Goal: Information Seeking & Learning: Learn about a topic

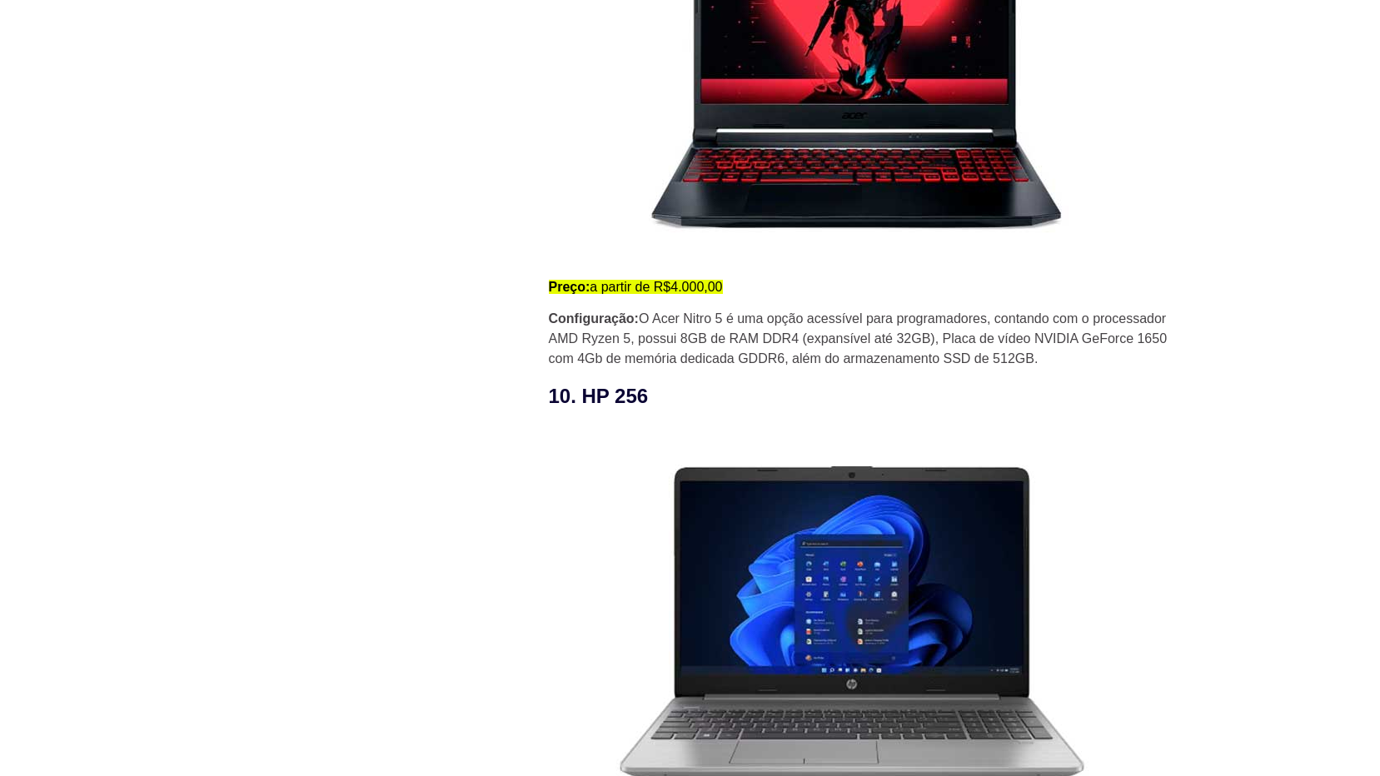
scroll to position [6913, 0]
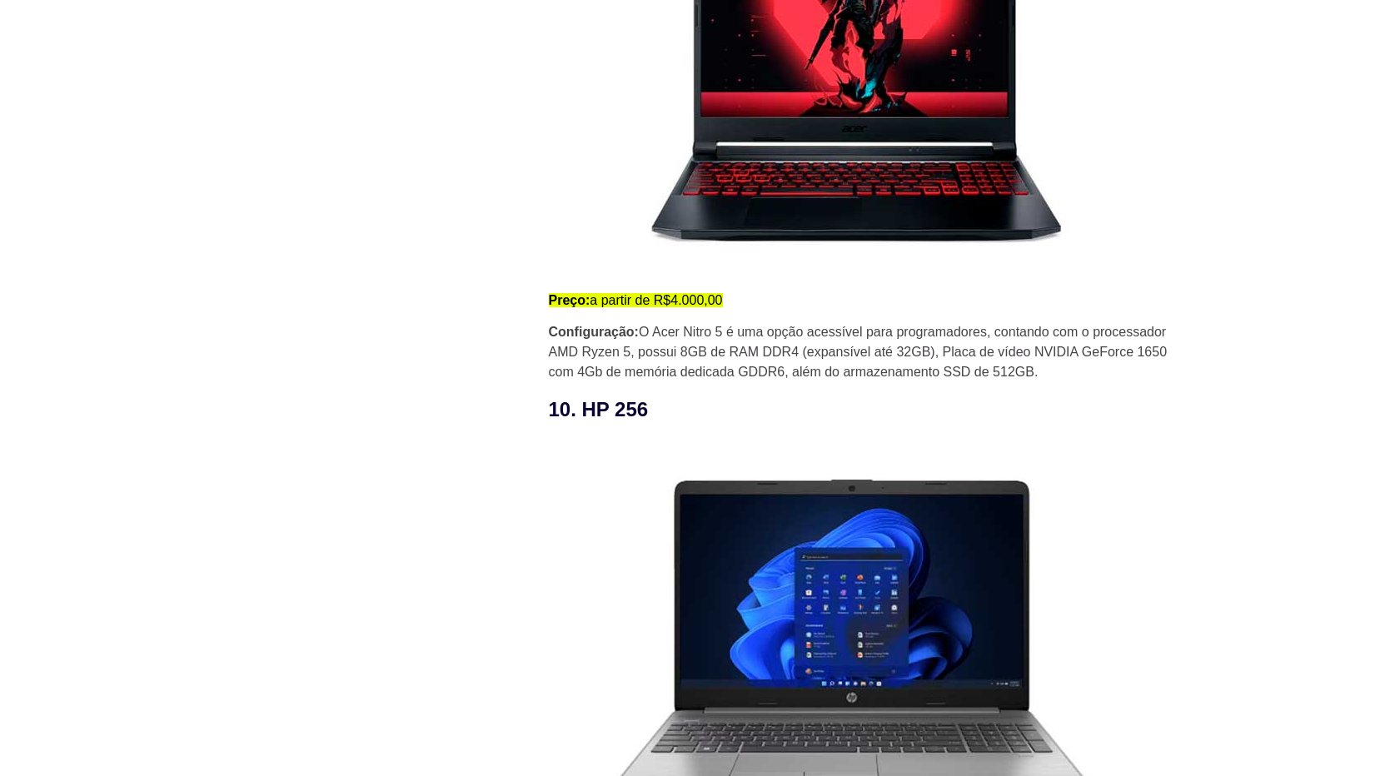
drag, startPoint x: 1050, startPoint y: 376, endPoint x: 606, endPoint y: 337, distance: 445.7
click at [606, 337] on p "Configuração: O Acer Nitro 5 é uma opção acessível para programadores, contando…" at bounding box center [865, 352] width 633 height 60
drag, startPoint x: 606, startPoint y: 337, endPoint x: 785, endPoint y: 365, distance: 182.0
click at [785, 365] on p "Configuração: O Acer Nitro 5 é uma opção acessível para programadores, contando…" at bounding box center [865, 352] width 633 height 60
drag, startPoint x: 1040, startPoint y: 377, endPoint x: 619, endPoint y: 351, distance: 422.3
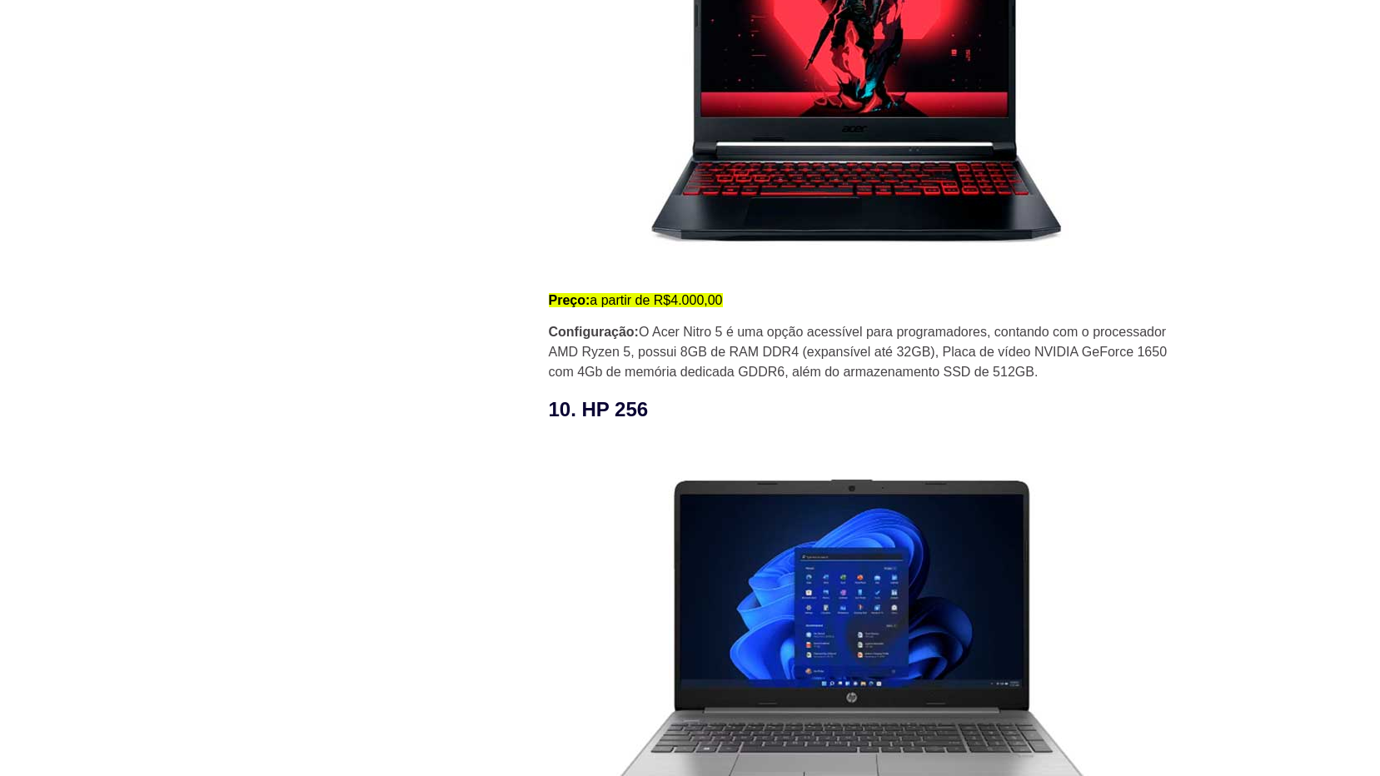
click at [619, 351] on p "Configuração: O Acer Nitro 5 é uma opção acessível para programadores, contando…" at bounding box center [865, 352] width 633 height 60
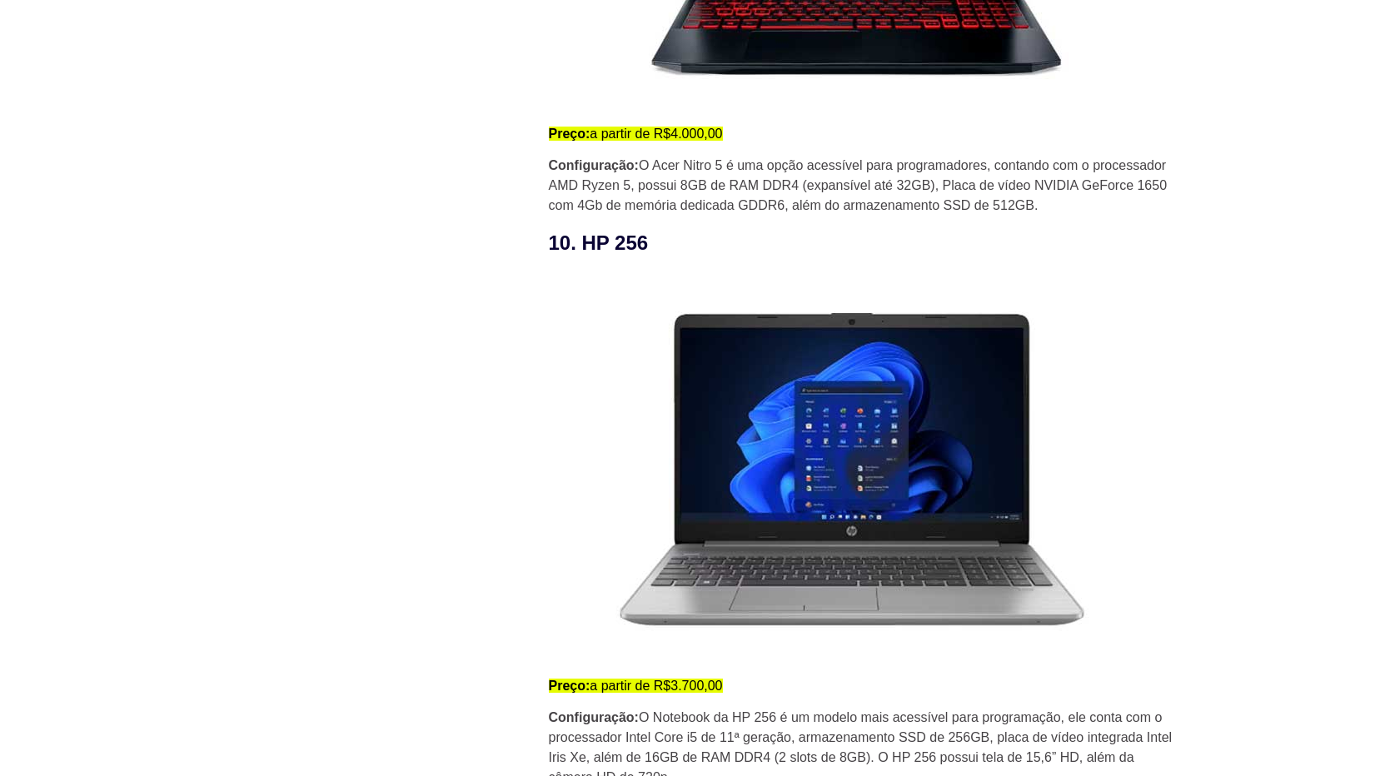
click at [705, 182] on p "Configuração: O Acer Nitro 5 é uma opção acessível para programadores, contando…" at bounding box center [865, 186] width 633 height 60
drag, startPoint x: 1055, startPoint y: 208, endPoint x: 894, endPoint y: 208, distance: 160.8
click at [894, 208] on p "Configuração: O Acer Nitro 5 é uma opção acessível para programadores, contando…" at bounding box center [865, 186] width 633 height 60
drag, startPoint x: 894, startPoint y: 208, endPoint x: 883, endPoint y: 192, distance: 19.2
click at [883, 192] on p "Configuração: O Acer Nitro 5 é uma opção acessível para programadores, contando…" at bounding box center [865, 186] width 633 height 60
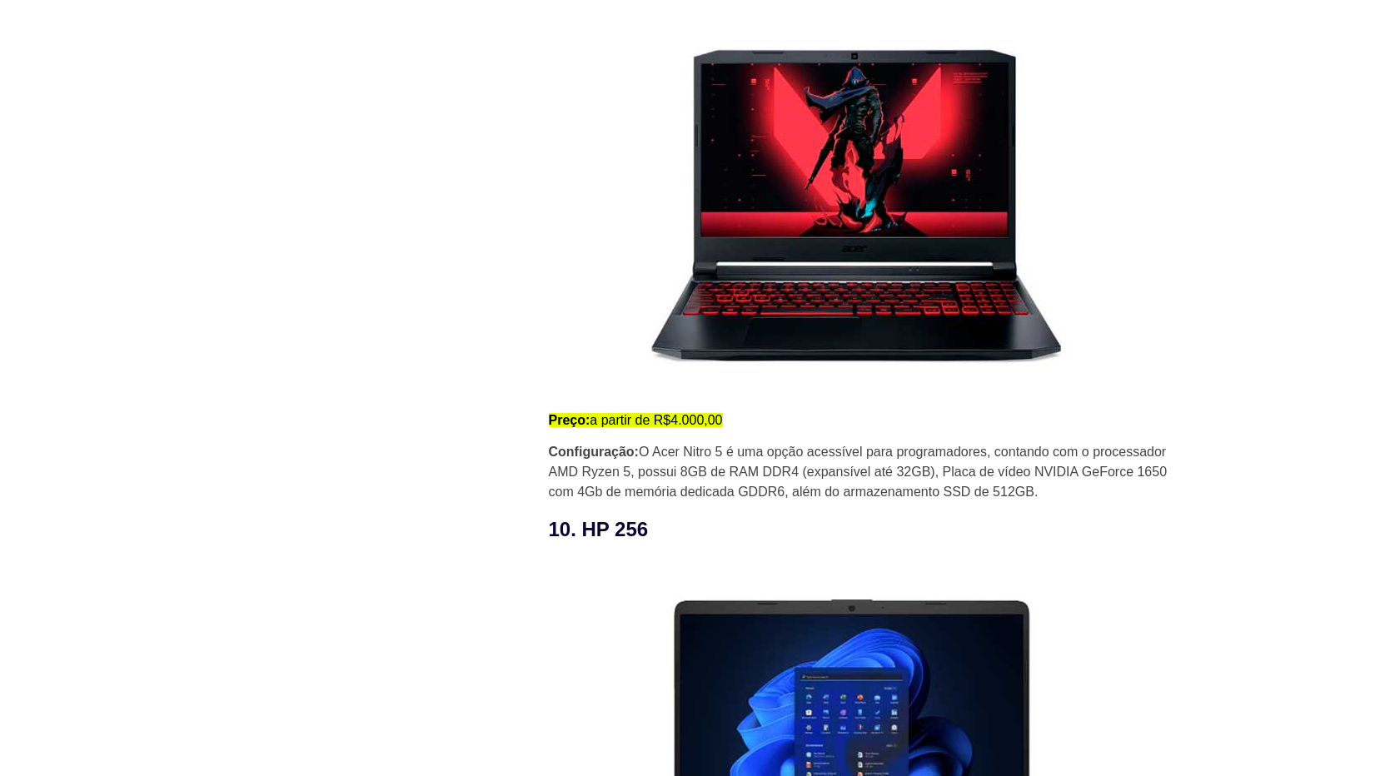
scroll to position [6580, 0]
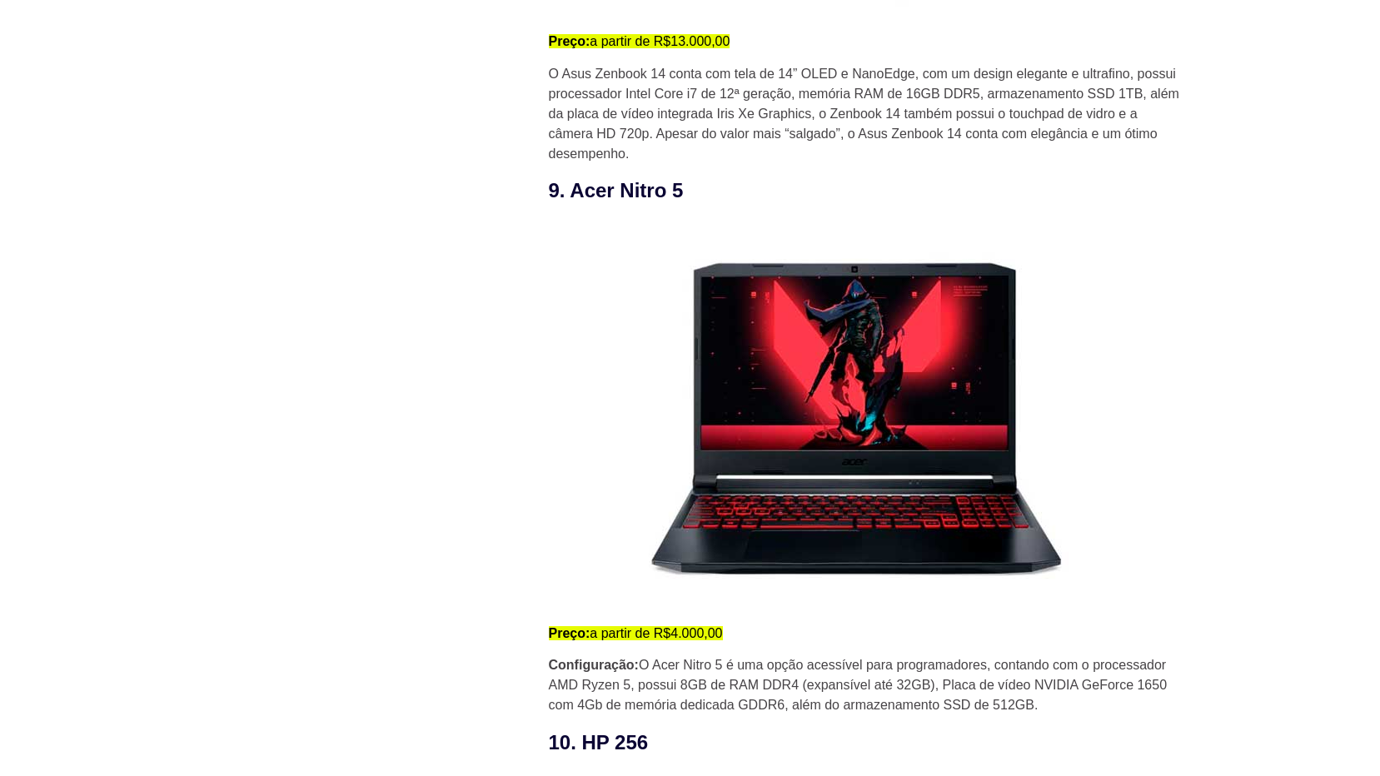
click at [777, 363] on img at bounding box center [852, 414] width 607 height 391
drag, startPoint x: 679, startPoint y: 197, endPoint x: 574, endPoint y: 197, distance: 105.0
click at [574, 197] on h3 "9. Acer Nitro 5" at bounding box center [865, 191] width 633 height 30
copy h3 "Acer Nitro 5"
